Goal: Task Accomplishment & Management: Manage account settings

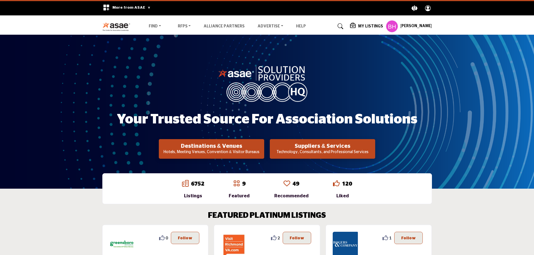
click at [373, 23] on div "My Listings" at bounding box center [366, 26] width 33 height 7
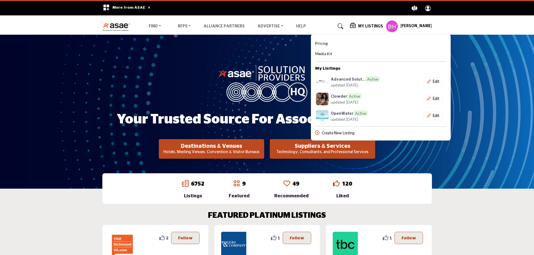
click at [354, 130] on div "Create New Listing" at bounding box center [380, 133] width 131 height 6
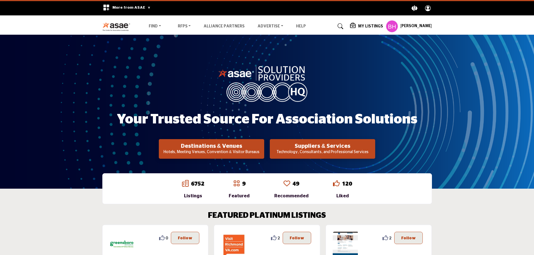
click at [361, 23] on div "My Listings" at bounding box center [366, 26] width 33 height 7
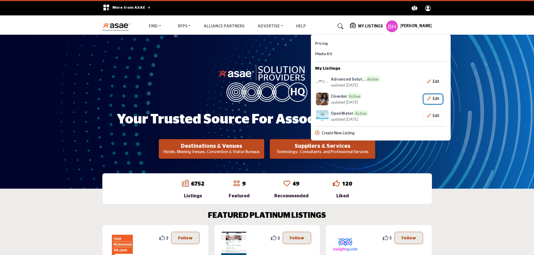
click at [440, 98] on button "Edit" at bounding box center [432, 99] width 19 height 10
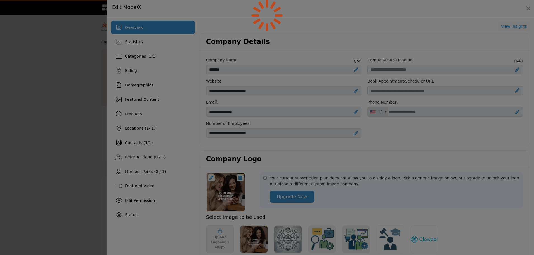
click at [420, 103] on div at bounding box center [267, 127] width 534 height 255
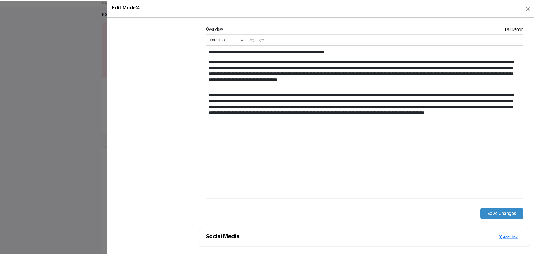
scroll to position [540, 0]
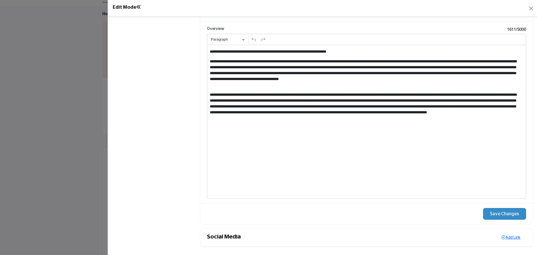
click at [535, 8] on div "Edit Mode" at bounding box center [322, 8] width 429 height 17
click at [530, 12] on button "Close" at bounding box center [531, 8] width 8 height 8
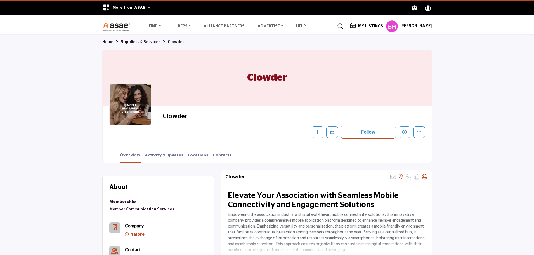
click at [365, 26] on h5 "My Listings" at bounding box center [370, 26] width 25 height 5
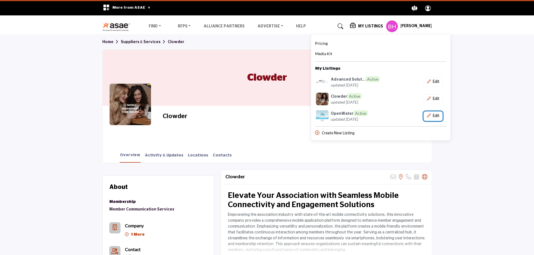
click at [436, 117] on button "Edit" at bounding box center [432, 116] width 19 height 10
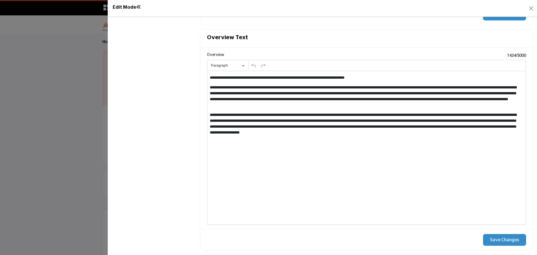
scroll to position [531, 0]
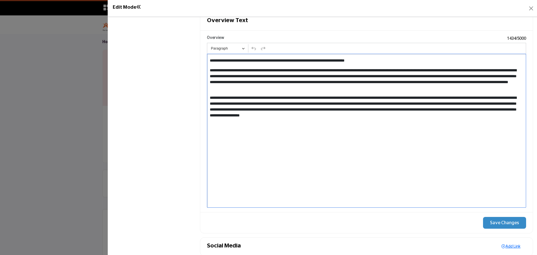
click at [378, 153] on div "**********" at bounding box center [366, 131] width 319 height 154
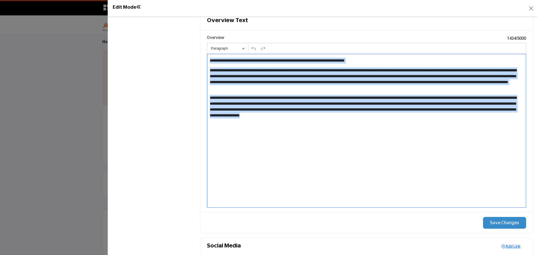
drag, startPoint x: 487, startPoint y: 127, endPoint x: 186, endPoint y: 48, distance: 310.9
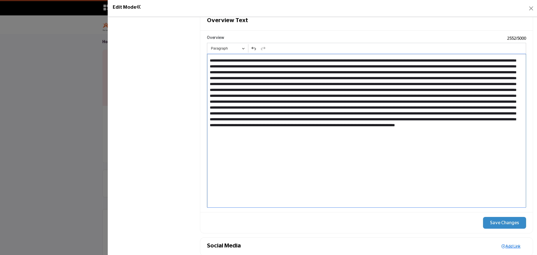
click at [226, 78] on span "Editor editing area: main" at bounding box center [363, 92] width 307 height 68
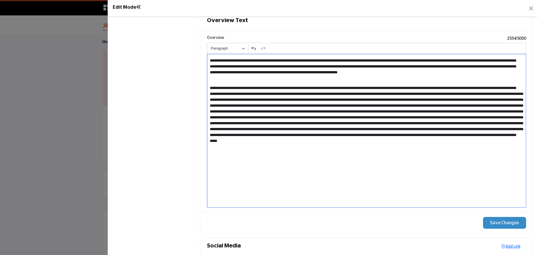
click at [504, 99] on span "Editor editing area: main" at bounding box center [367, 114] width 314 height 57
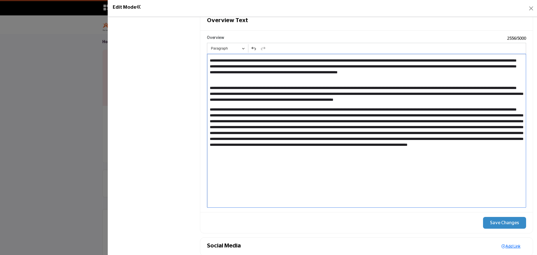
click at [265, 127] on span "Editor editing area: main" at bounding box center [367, 126] width 314 height 39
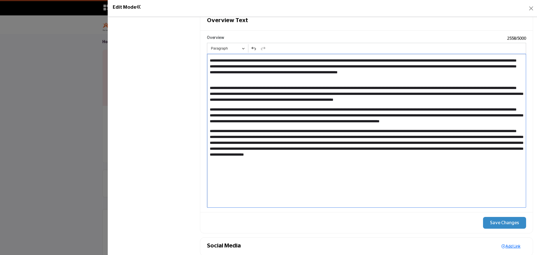
click at [417, 148] on span "**********" at bounding box center [367, 142] width 314 height 27
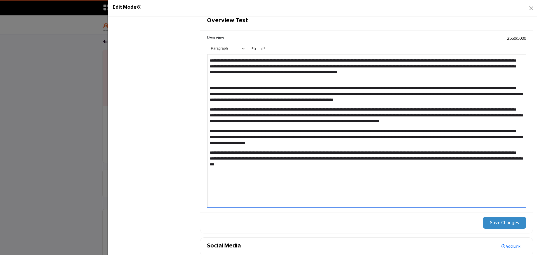
click at [388, 198] on div "**********" at bounding box center [366, 131] width 319 height 154
click at [492, 220] on button "Save Changes" at bounding box center [504, 223] width 43 height 12
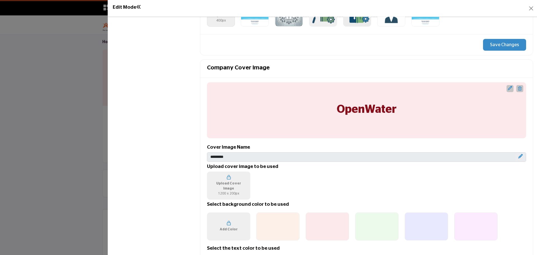
scroll to position [224, 0]
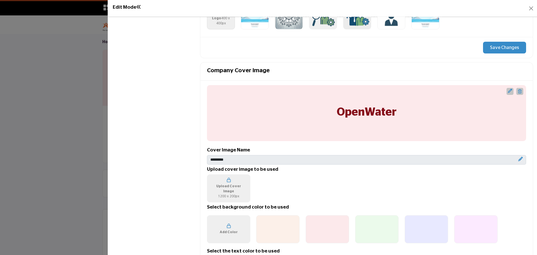
click at [501, 50] on button "Save Changes" at bounding box center [504, 48] width 43 height 12
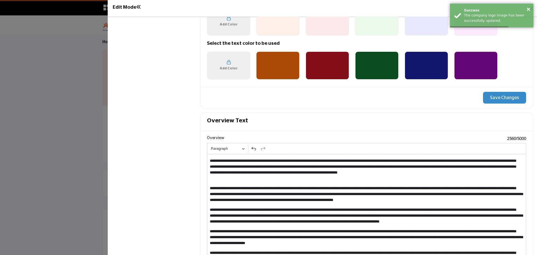
scroll to position [531, 0]
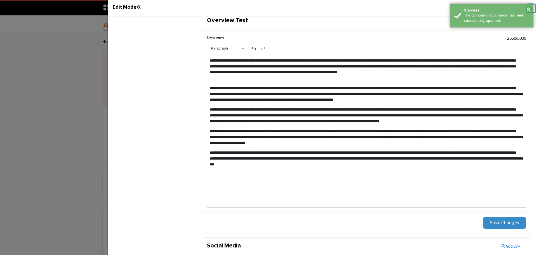
click at [527, 10] on button "×" at bounding box center [528, 9] width 5 height 6
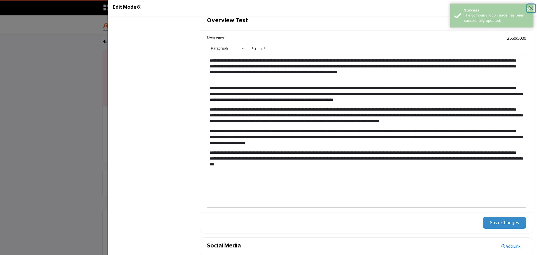
click at [528, 10] on button "×" at bounding box center [528, 9] width 5 height 6
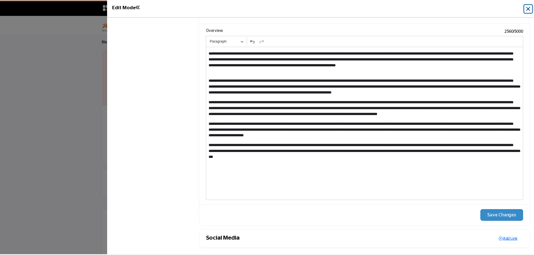
scroll to position [540, 0]
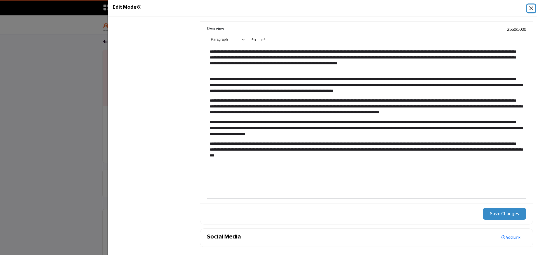
click at [528, 6] on button "Close" at bounding box center [531, 8] width 8 height 8
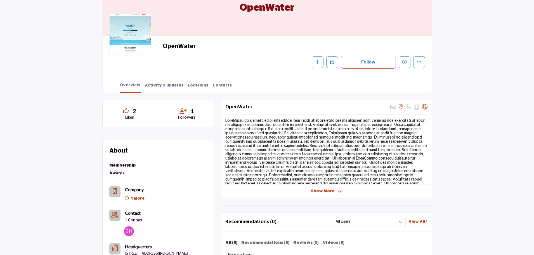
scroll to position [112, 0]
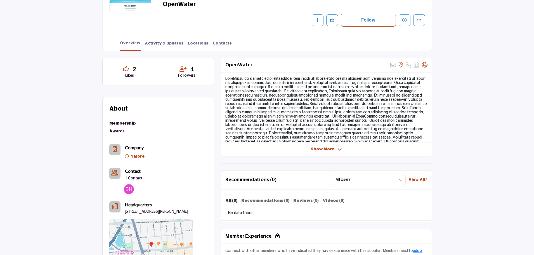
click at [321, 148] on span "Show More" at bounding box center [322, 149] width 23 height 6
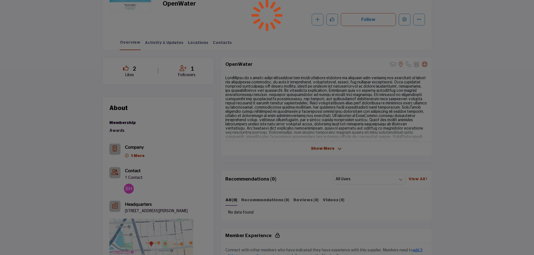
scroll to position [112, 0]
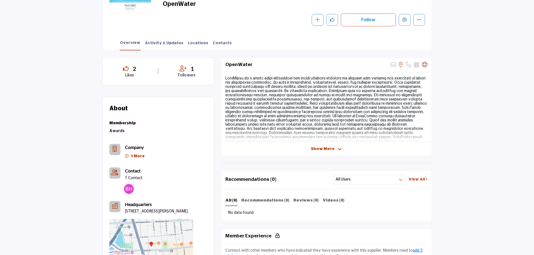
click at [330, 151] on span "Show More" at bounding box center [322, 149] width 23 height 6
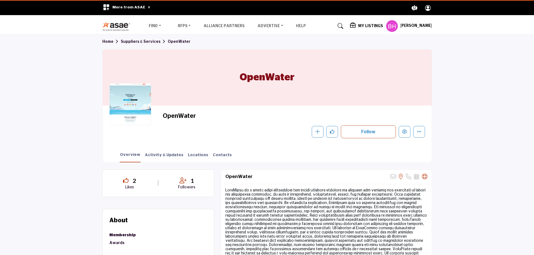
scroll to position [0, 0]
click at [416, 135] on button "More details" at bounding box center [419, 132] width 12 height 12
click at [364, 30] on div "My Listings Pricing Media Kit" at bounding box center [391, 26] width 82 height 12
click at [364, 26] on h5 "My Listings" at bounding box center [370, 26] width 25 height 5
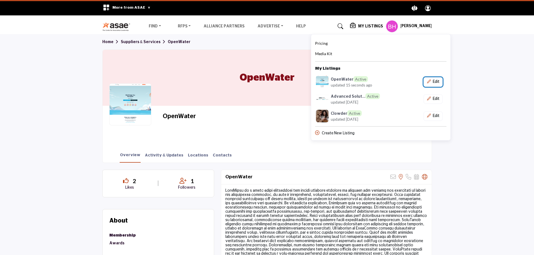
click at [438, 81] on button "Edit" at bounding box center [432, 82] width 19 height 10
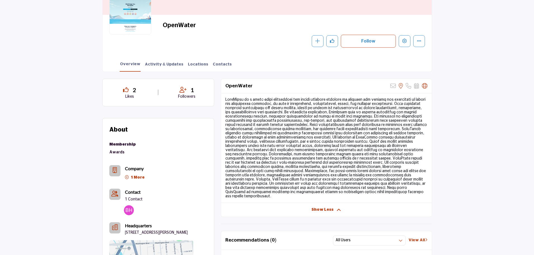
scroll to position [112, 0]
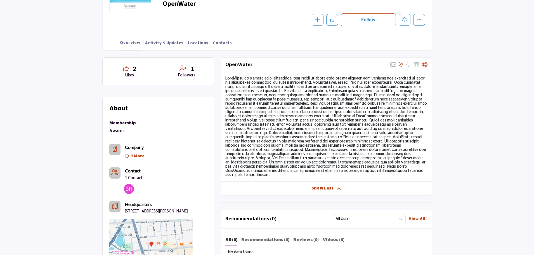
click at [355, 174] on div at bounding box center [326, 126] width 210 height 109
drag, startPoint x: 357, startPoint y: 178, endPoint x: 238, endPoint y: 82, distance: 153.2
click at [238, 82] on div at bounding box center [326, 126] width 210 height 109
click at [255, 87] on div at bounding box center [326, 126] width 210 height 109
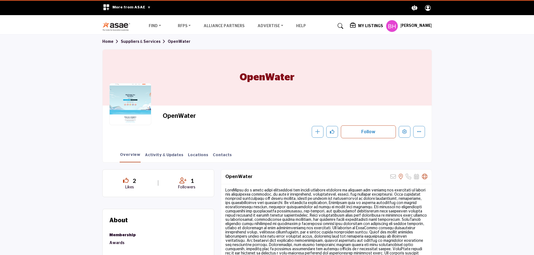
scroll to position [0, 0]
click at [374, 23] on div "My Listings" at bounding box center [366, 26] width 33 height 7
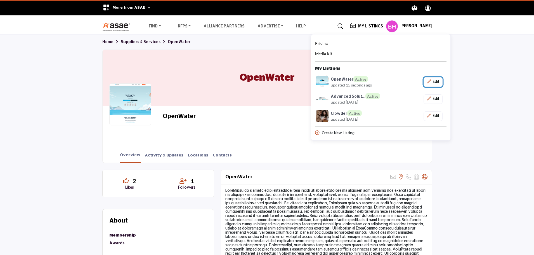
click at [434, 80] on button "Edit" at bounding box center [432, 82] width 19 height 10
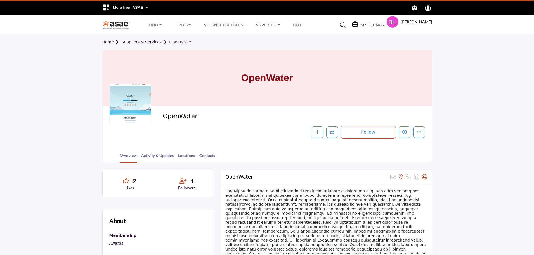
click at [0, 0] on div at bounding box center [0, 0] width 0 height 0
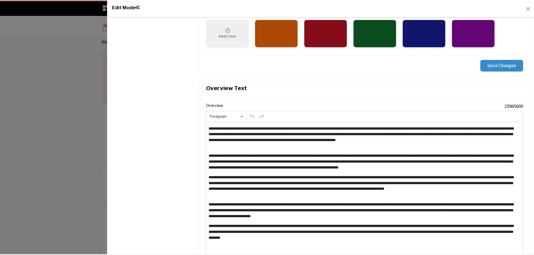
scroll to position [531, 0]
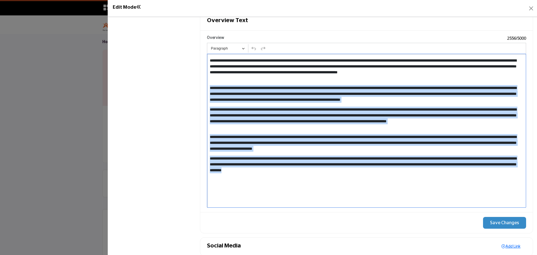
drag, startPoint x: 419, startPoint y: 182, endPoint x: 233, endPoint y: 79, distance: 213.2
click at [233, 79] on div "**********" at bounding box center [366, 131] width 319 height 154
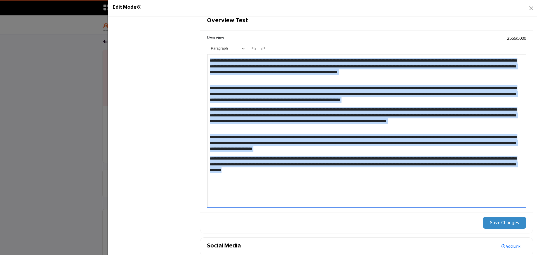
drag, startPoint x: 385, startPoint y: 188, endPoint x: 164, endPoint y: 37, distance: 267.2
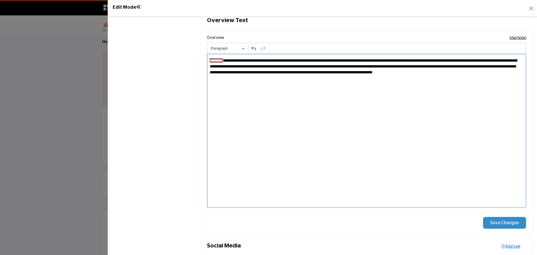
click at [276, 73] on span "**********" at bounding box center [363, 66] width 307 height 16
click at [222, 59] on span "*********" at bounding box center [216, 60] width 13 height 4
drag, startPoint x: 228, startPoint y: 60, endPoint x: 194, endPoint y: 61, distance: 34.1
click at [489, 226] on button "Save Changes" at bounding box center [504, 223] width 43 height 12
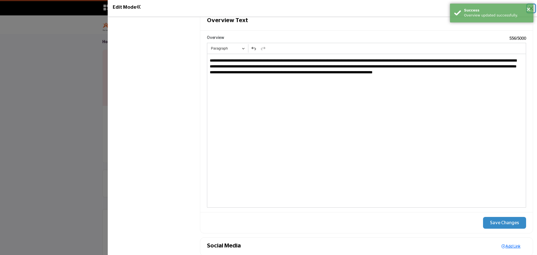
click at [528, 10] on button "×" at bounding box center [528, 9] width 5 height 6
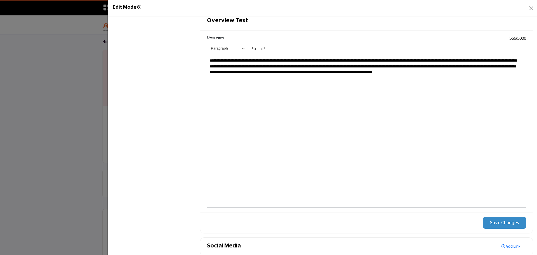
click at [503, 219] on button "Save Changes" at bounding box center [504, 223] width 43 height 12
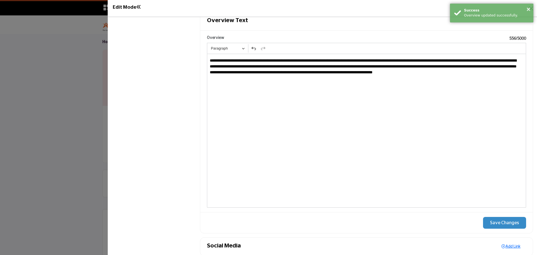
click at [526, 9] on div "Success" at bounding box center [496, 10] width 65 height 5
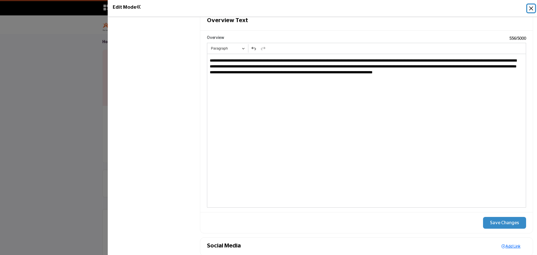
click at [530, 9] on button "Close" at bounding box center [531, 8] width 8 height 8
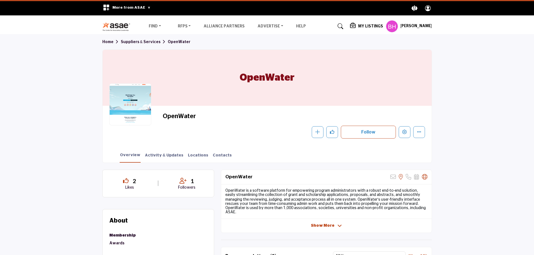
click at [320, 222] on span "Show More" at bounding box center [322, 225] width 23 height 6
click at [333, 222] on span "Show Less" at bounding box center [326, 225] width 30 height 6
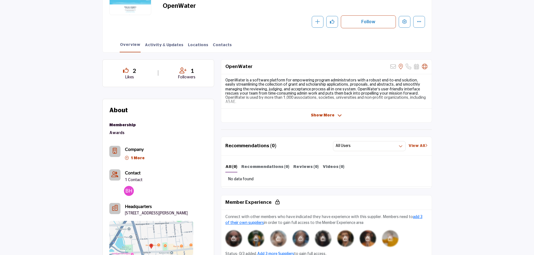
scroll to position [84, 0]
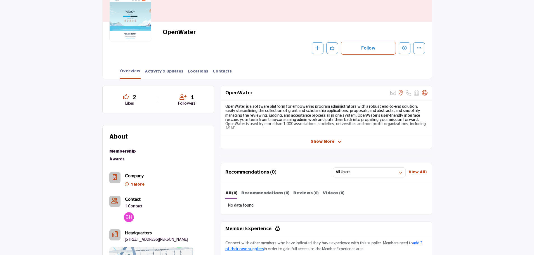
click at [155, 70] on link "Activity & Updates" at bounding box center [163, 73] width 39 height 10
click at [160, 73] on link "Activity & Updates" at bounding box center [163, 73] width 39 height 10
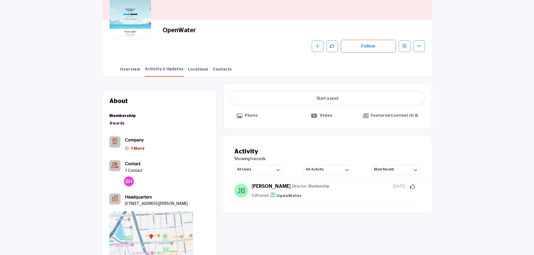
scroll to position [112, 0]
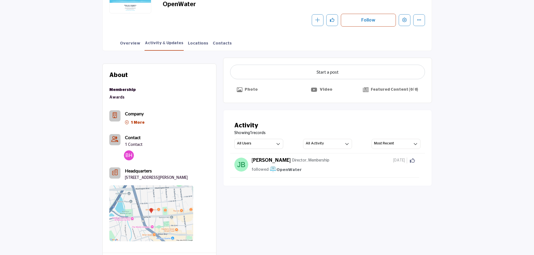
click at [123, 48] on link "Overview" at bounding box center [130, 46] width 21 height 10
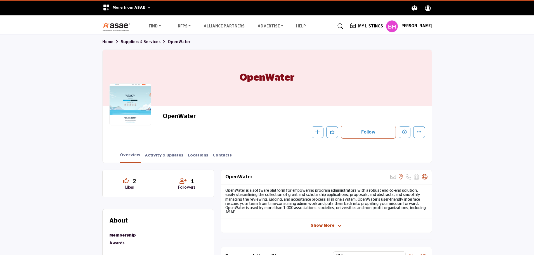
click at [131, 98] on div at bounding box center [130, 104] width 42 height 42
